Goal: Task Accomplishment & Management: Complete application form

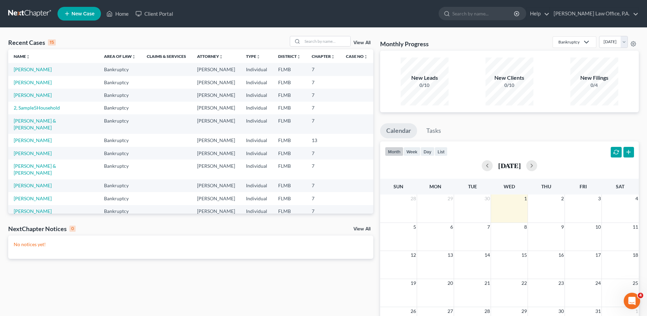
scroll to position [144, 0]
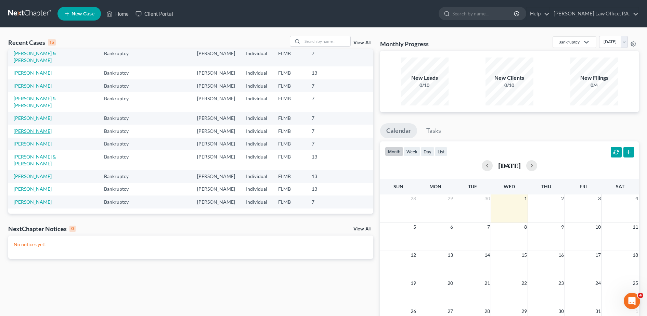
click at [33, 128] on link "[PERSON_NAME]" at bounding box center [33, 131] width 38 height 6
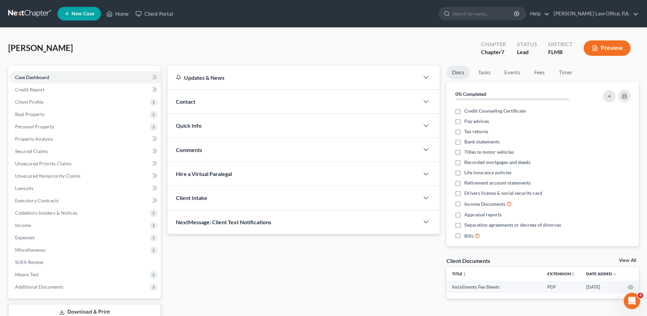
click at [610, 46] on button "Preview" at bounding box center [607, 47] width 47 height 15
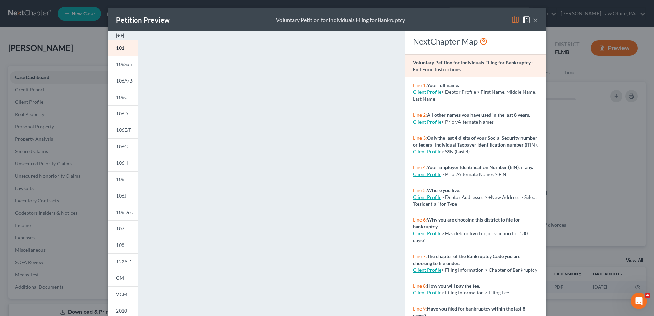
click at [118, 35] on img at bounding box center [120, 35] width 8 height 8
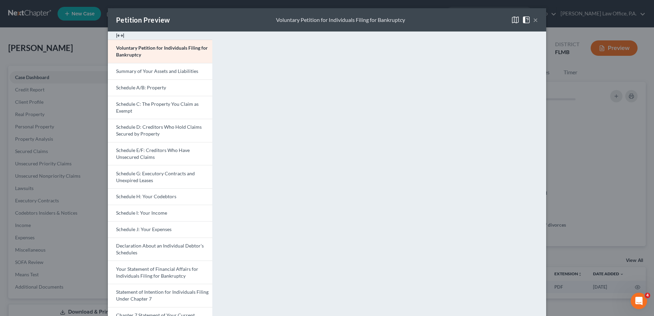
click at [118, 35] on img at bounding box center [120, 35] width 8 height 8
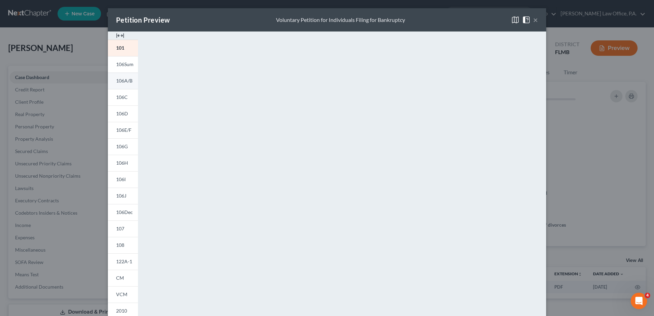
click at [124, 84] on link "106A/B" at bounding box center [123, 81] width 30 height 16
click at [118, 66] on span "106Sum" at bounding box center [124, 64] width 17 height 6
click at [533, 21] on button "×" at bounding box center [535, 20] width 5 height 8
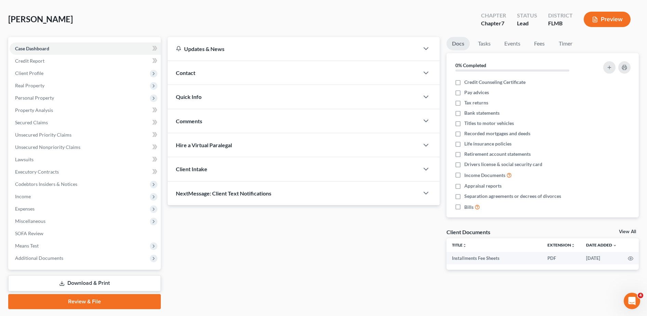
scroll to position [48, 0]
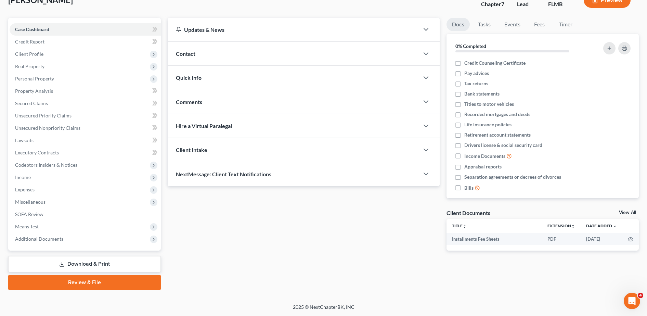
click at [87, 263] on link "Download & Print" at bounding box center [84, 264] width 153 height 16
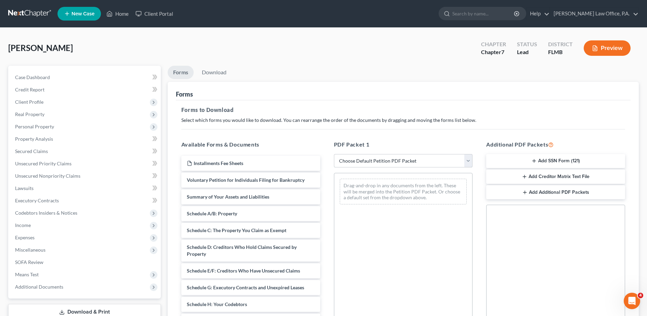
click at [425, 162] on select "Choose Default Petition PDF Packet Complete Bankruptcy Petition (all forms and …" at bounding box center [403, 161] width 139 height 14
select select "0"
click at [334, 154] on select "Choose Default Petition PDF Packet Complete Bankruptcy Petition (all forms and …" at bounding box center [403, 161] width 139 height 14
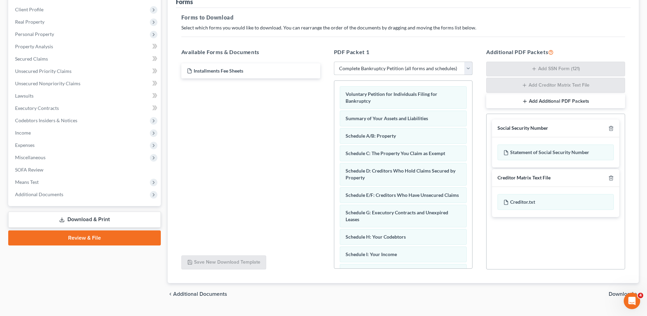
scroll to position [107, 0]
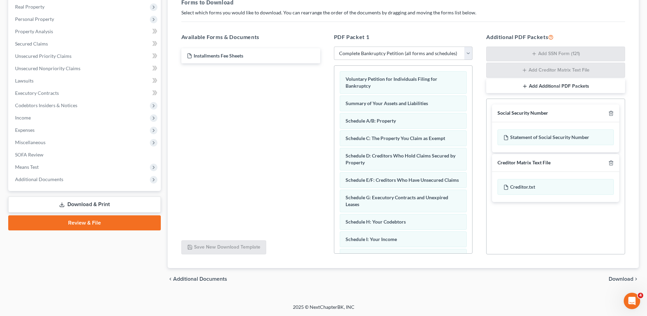
click at [607, 114] on div at bounding box center [610, 113] width 8 height 7
click at [608, 114] on div at bounding box center [610, 113] width 8 height 7
click at [609, 114] on icon "button" at bounding box center [610, 113] width 5 height 5
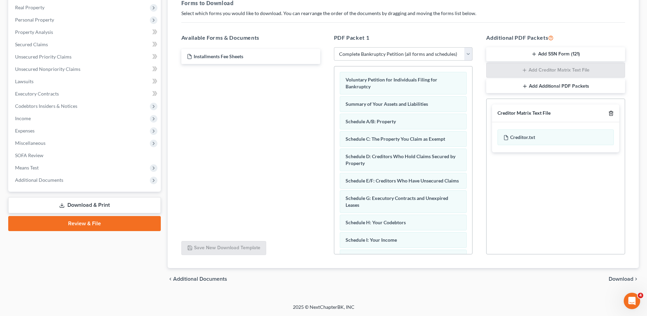
click at [609, 114] on icon "button" at bounding box center [610, 113] width 5 height 5
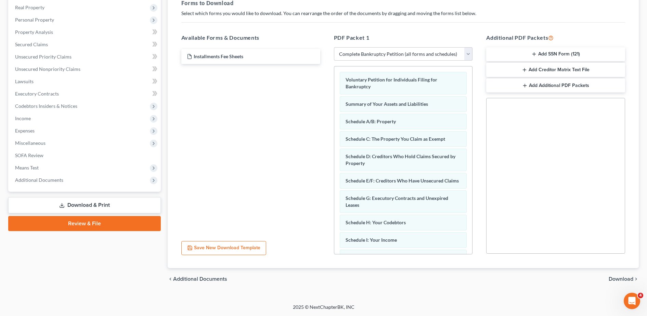
click at [624, 277] on span "Download" at bounding box center [621, 278] width 25 height 5
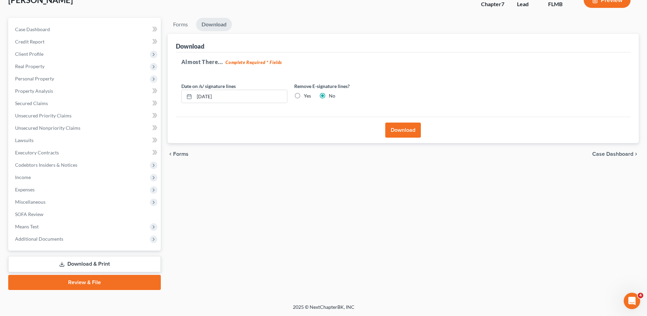
scroll to position [48, 0]
click at [304, 96] on label "Yes" at bounding box center [307, 95] width 7 height 7
click at [307, 96] on input "Yes" at bounding box center [309, 94] width 4 height 4
radio input "true"
radio input "false"
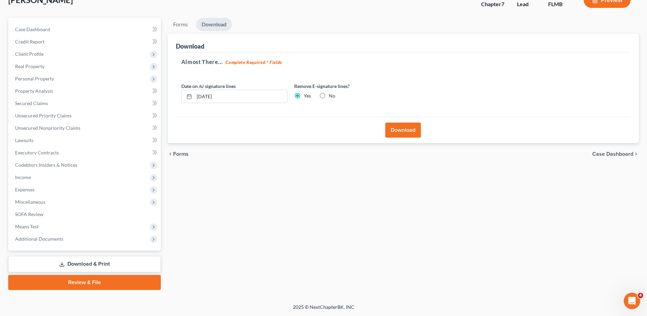
click at [402, 135] on button "Download" at bounding box center [403, 129] width 36 height 15
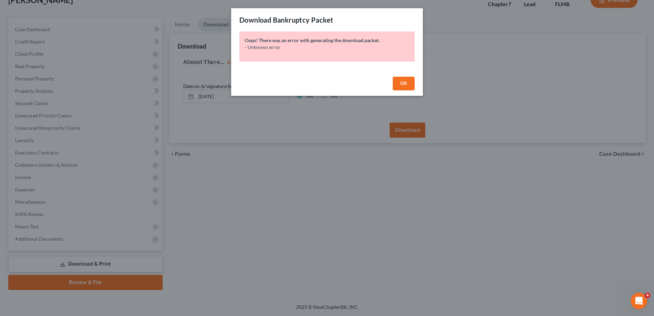
click at [405, 82] on span "OK" at bounding box center [403, 83] width 7 height 6
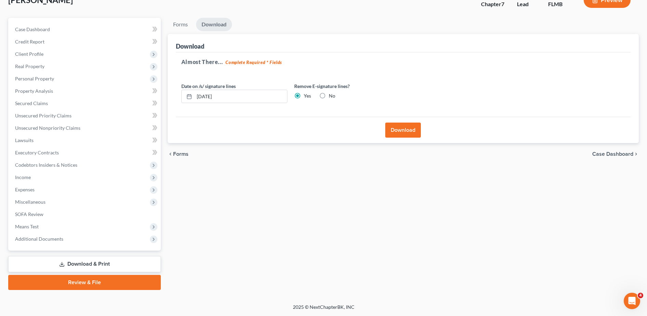
click at [408, 134] on button "Download" at bounding box center [403, 129] width 36 height 15
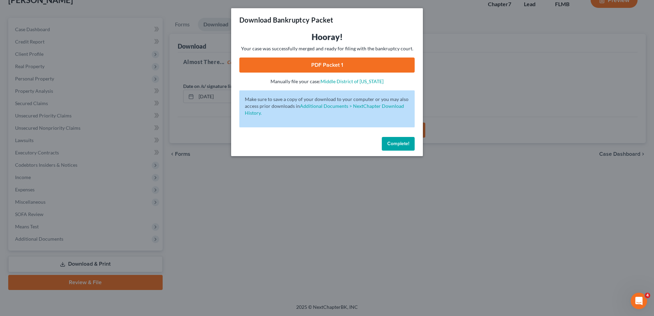
click at [338, 63] on link "PDF Packet 1" at bounding box center [326, 64] width 175 height 15
click at [401, 144] on span "Complete!" at bounding box center [398, 144] width 22 height 6
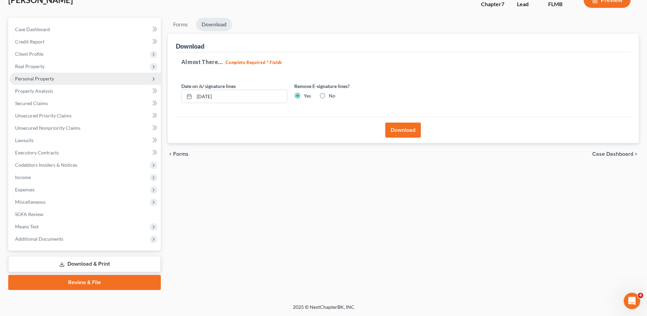
click at [56, 81] on span "Personal Property" at bounding box center [85, 79] width 151 height 12
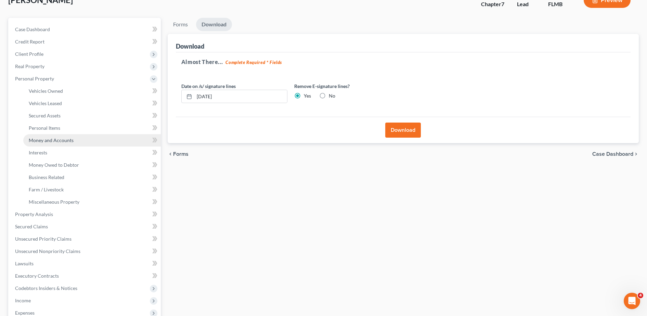
click at [73, 144] on link "Money and Accounts" at bounding box center [92, 140] width 138 height 12
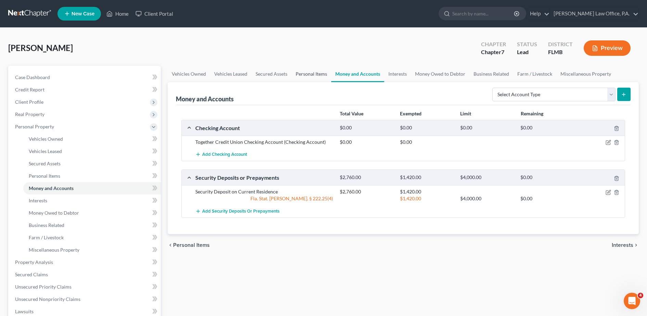
click at [317, 73] on link "Personal Items" at bounding box center [312, 74] width 40 height 16
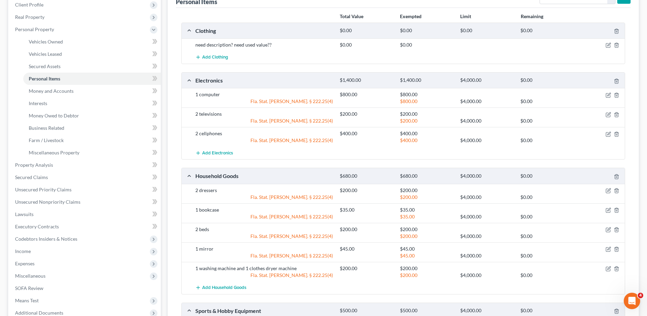
scroll to position [70, 0]
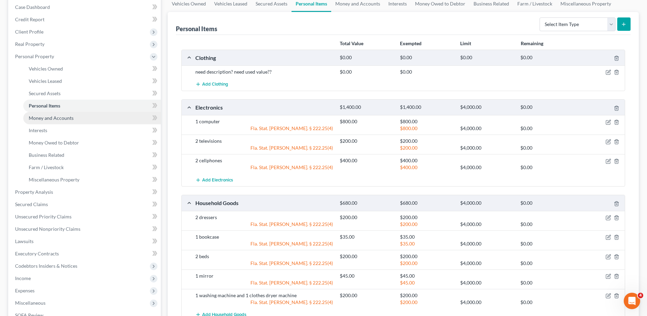
click at [59, 118] on span "Money and Accounts" at bounding box center [51, 118] width 45 height 6
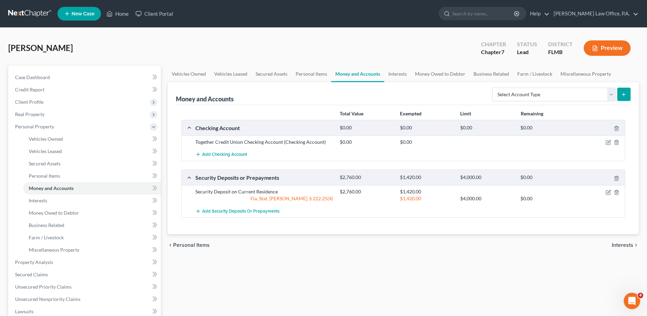
scroll to position [171, 0]
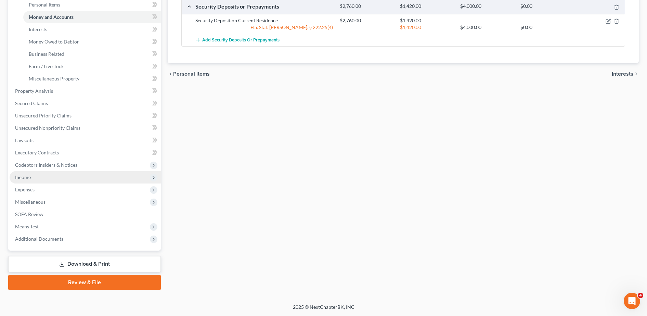
click at [50, 179] on span "Income" at bounding box center [85, 177] width 151 height 12
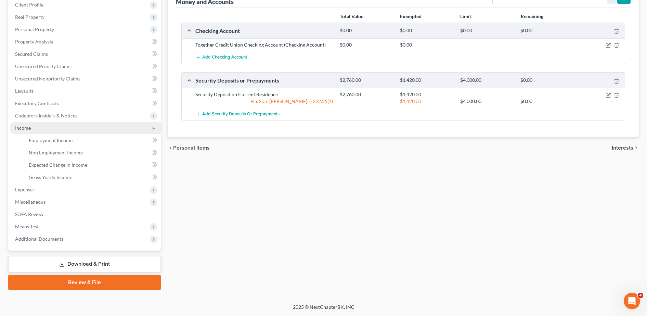
scroll to position [97, 0]
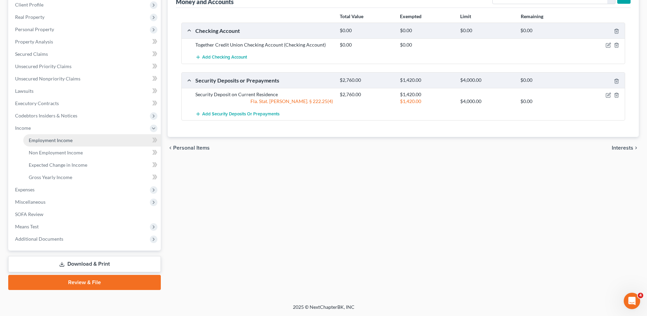
click at [66, 140] on span "Employment Income" at bounding box center [51, 140] width 44 height 6
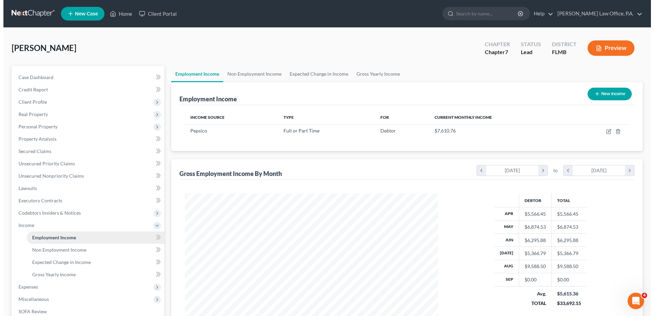
scroll to position [127, 267]
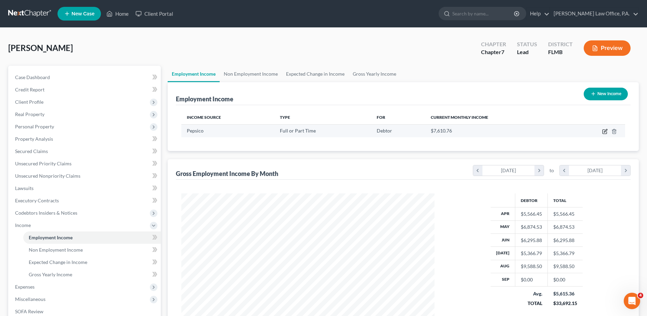
click at [606, 131] on icon "button" at bounding box center [605, 130] width 3 height 3
select select "0"
select select "9"
select select "3"
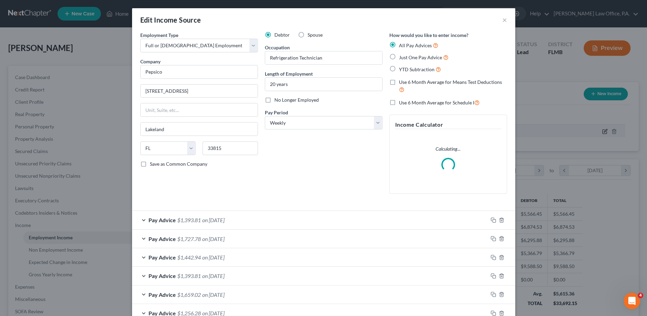
scroll to position [128, 270]
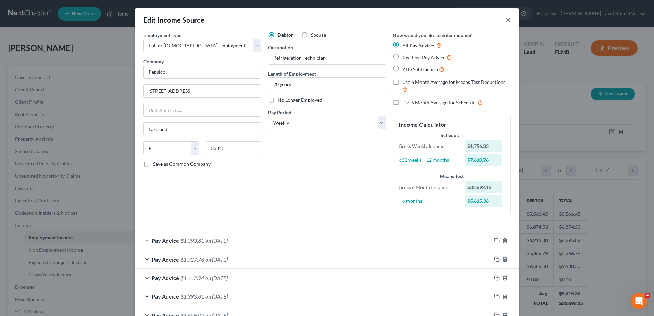
click at [505, 21] on button "×" at bounding box center [507, 20] width 5 height 8
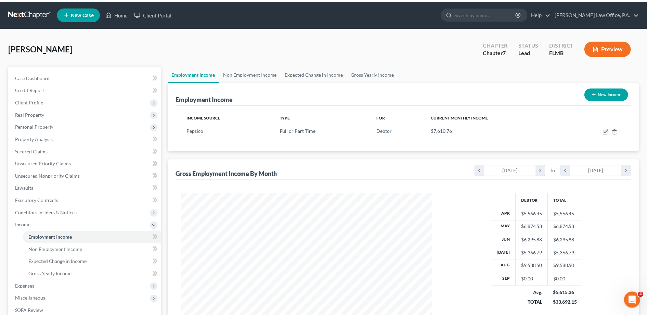
scroll to position [342022, 341882]
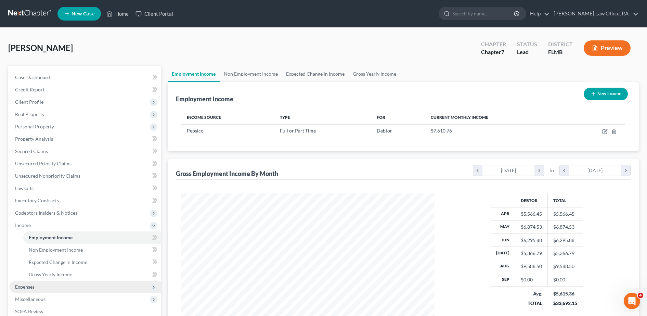
click at [59, 286] on span "Expenses" at bounding box center [85, 287] width 151 height 12
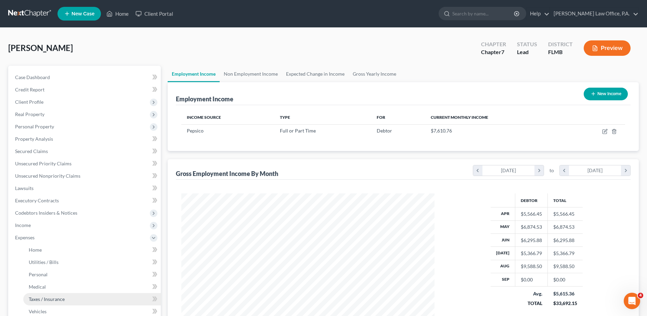
click at [55, 299] on span "Taxes / Insurance" at bounding box center [47, 299] width 36 height 6
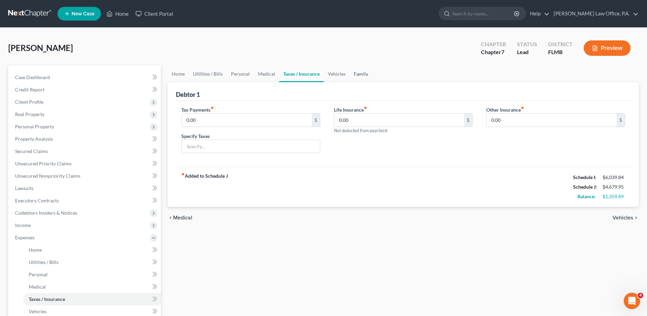
click at [355, 69] on link "Family" at bounding box center [361, 74] width 23 height 16
